Goal: Task Accomplishment & Management: Use online tool/utility

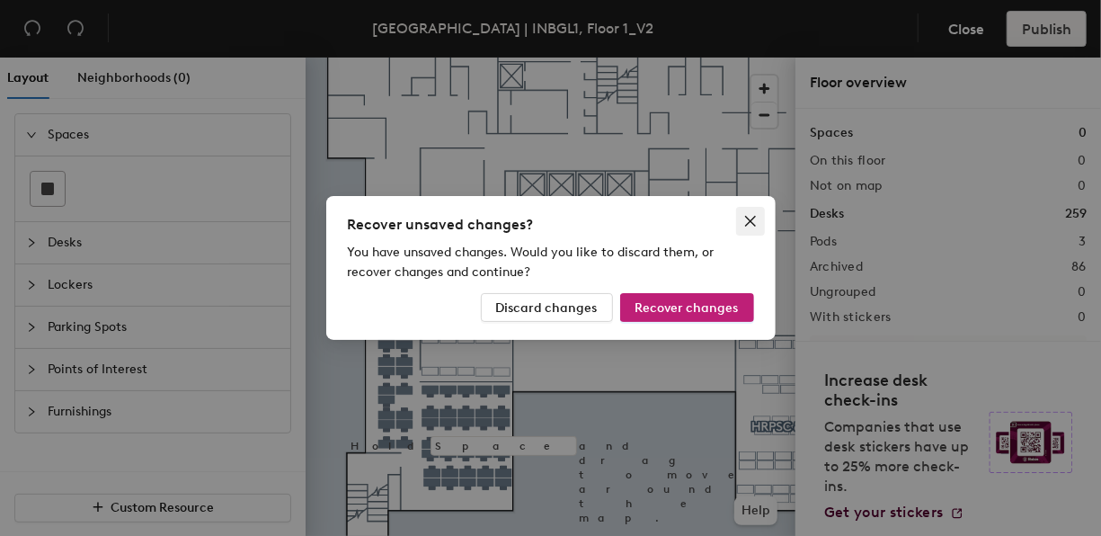
click at [750, 216] on icon "close" at bounding box center [751, 221] width 14 height 14
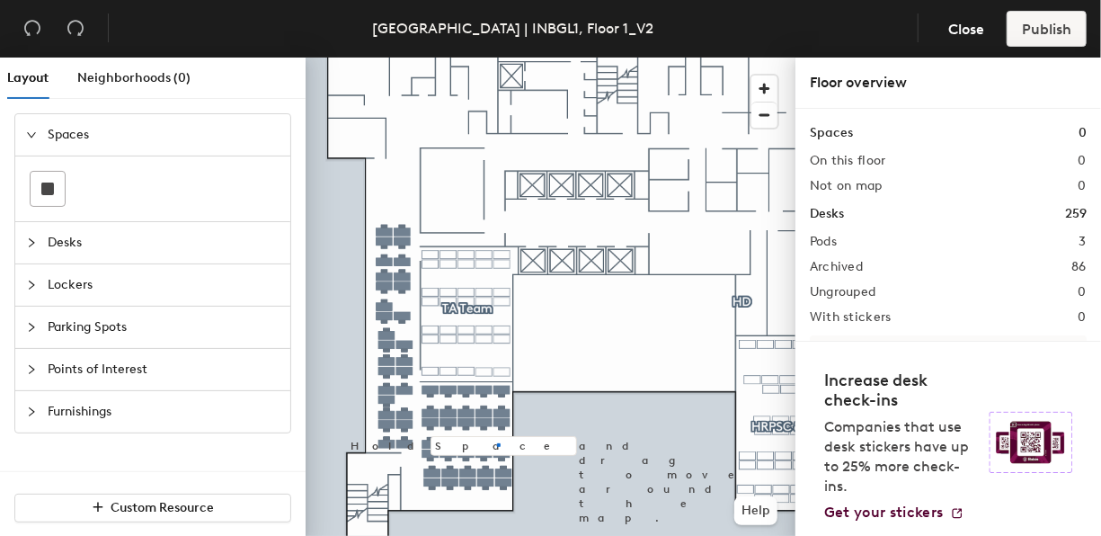
click at [498, 58] on div at bounding box center [551, 58] width 490 height 0
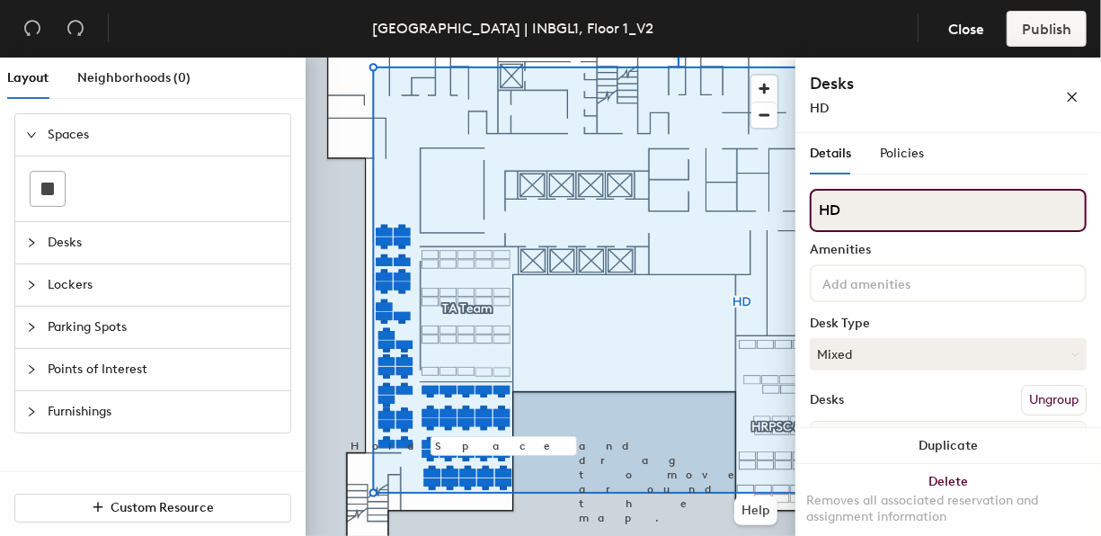
click at [863, 226] on input "HD" at bounding box center [948, 210] width 277 height 43
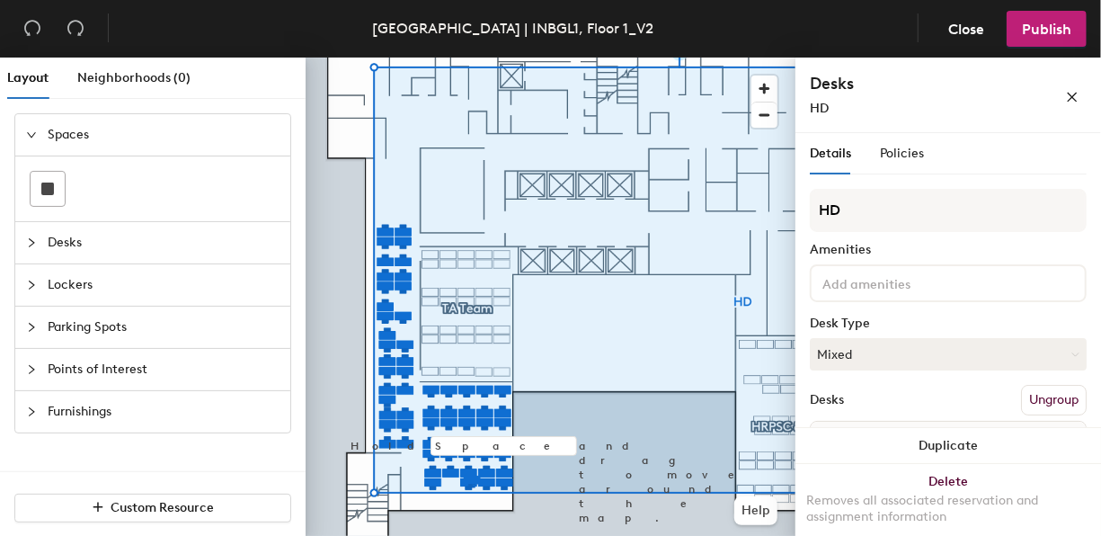
click at [566, 58] on div at bounding box center [551, 58] width 490 height 0
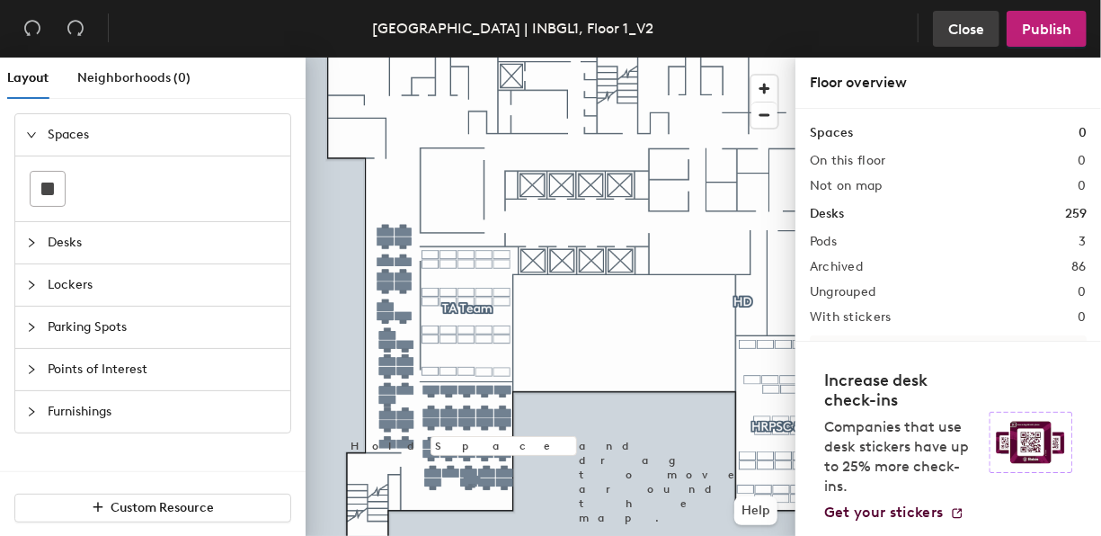
click at [972, 26] on span "Close" at bounding box center [967, 29] width 36 height 17
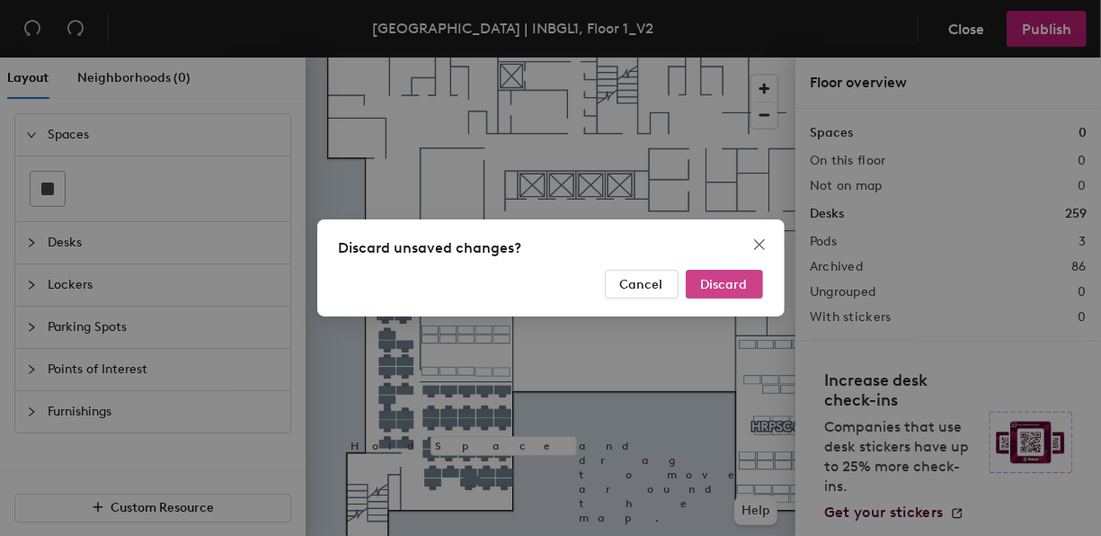
click at [712, 278] on span "Discard" at bounding box center [724, 284] width 47 height 15
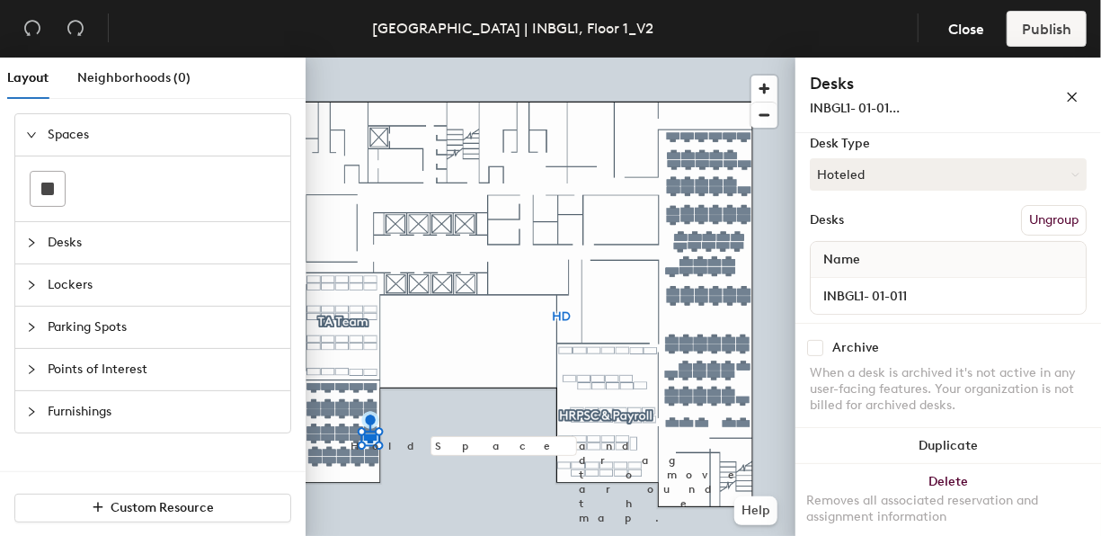
scroll to position [194, 0]
